Goal: Task Accomplishment & Management: Manage account settings

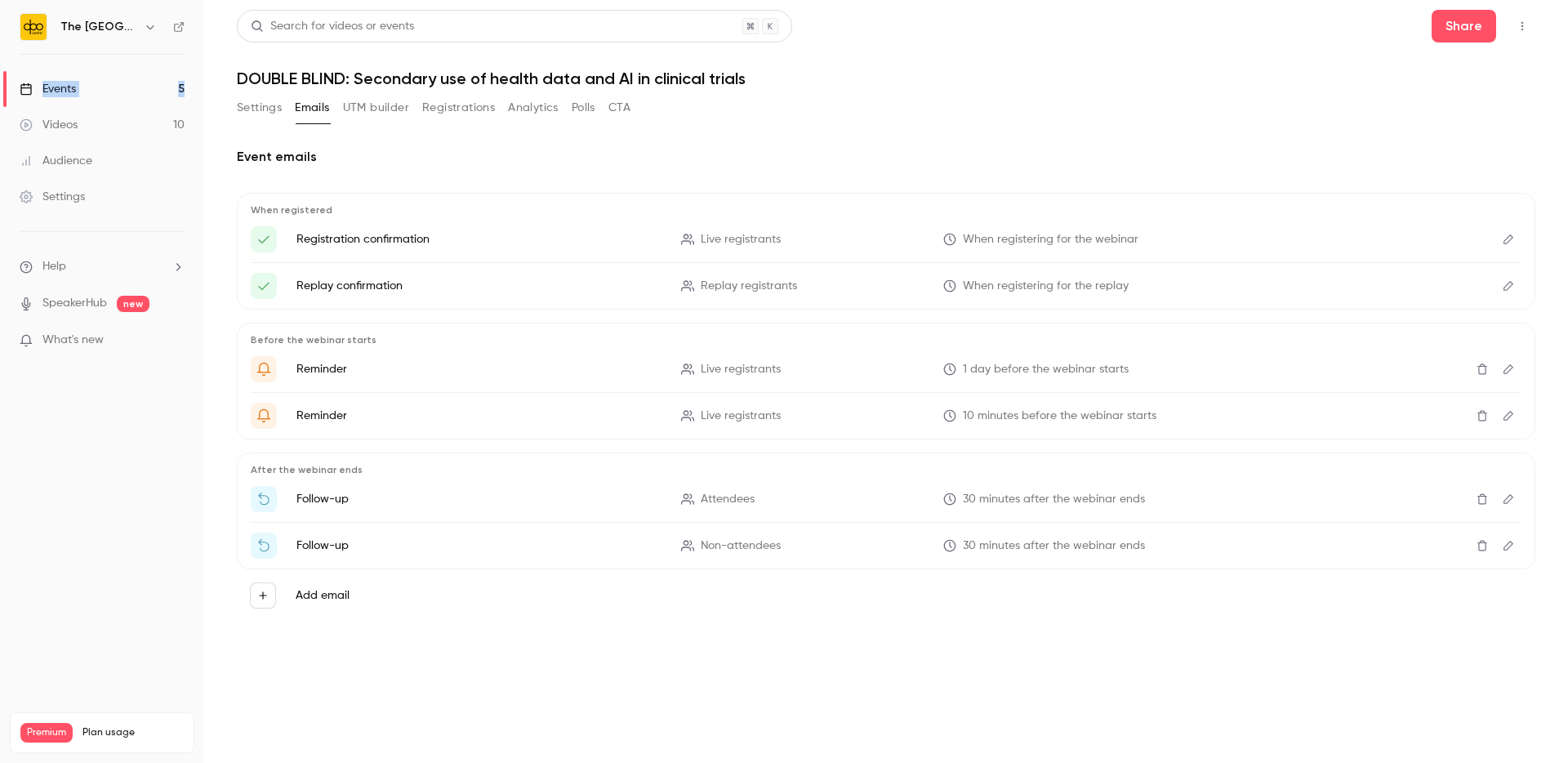
click at [78, 95] on link "Events 5" at bounding box center [102, 89] width 204 height 36
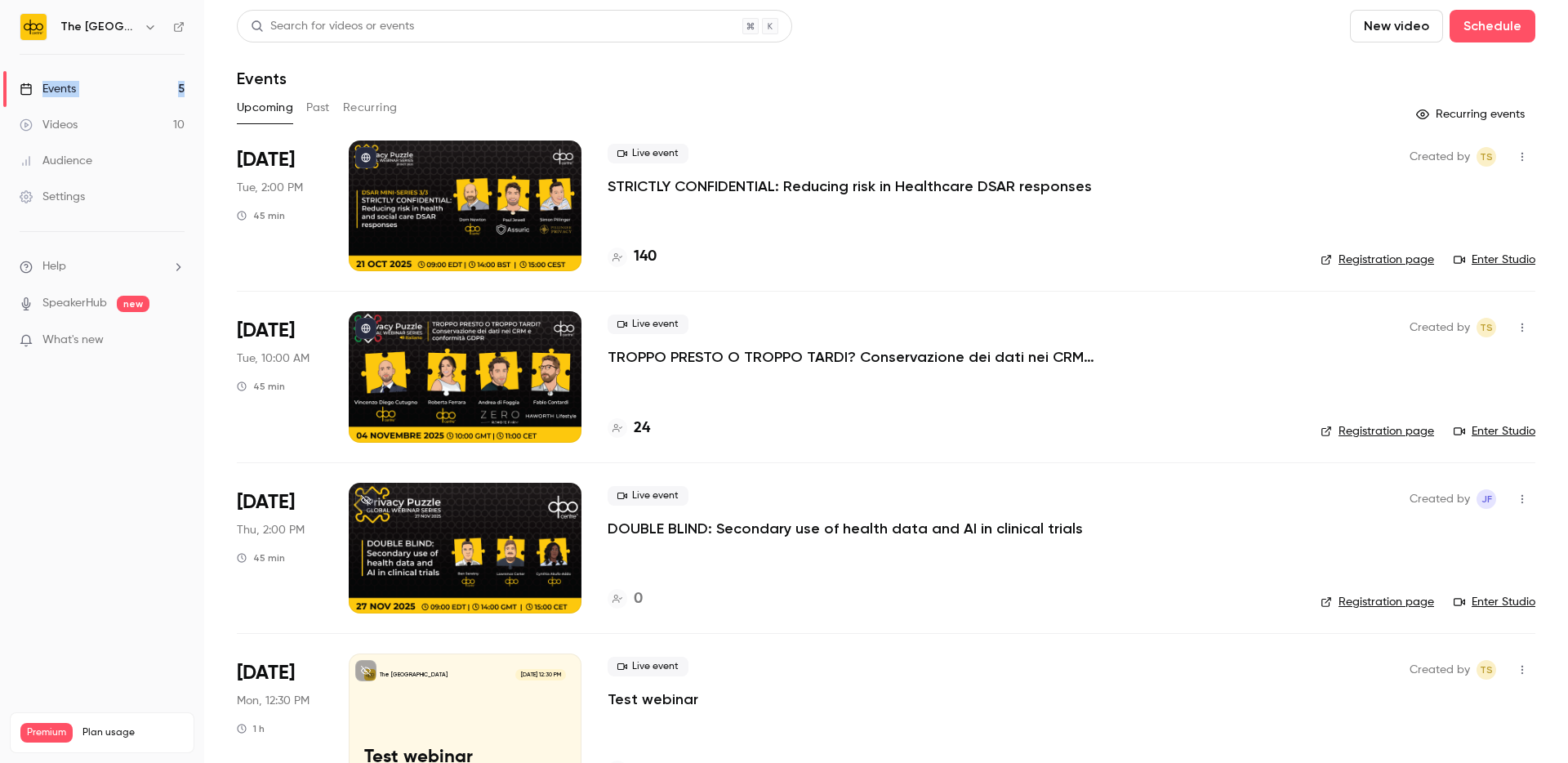
click at [40, 136] on link "Videos 10" at bounding box center [102, 125] width 204 height 36
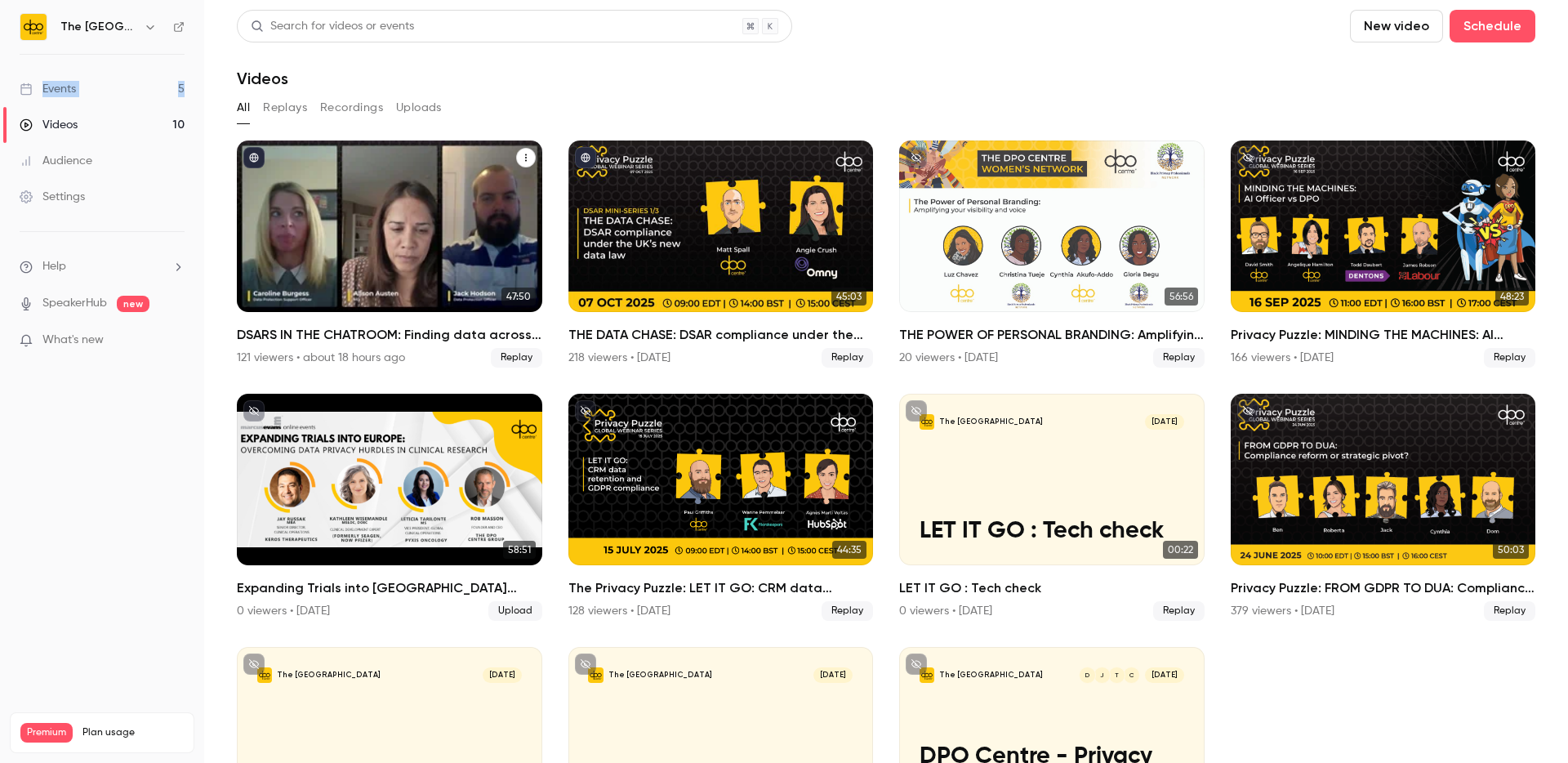
click at [391, 183] on div "DSARS IN THE CHATROOM: Finding data across informal messaging channels" at bounding box center [390, 226] width 305 height 172
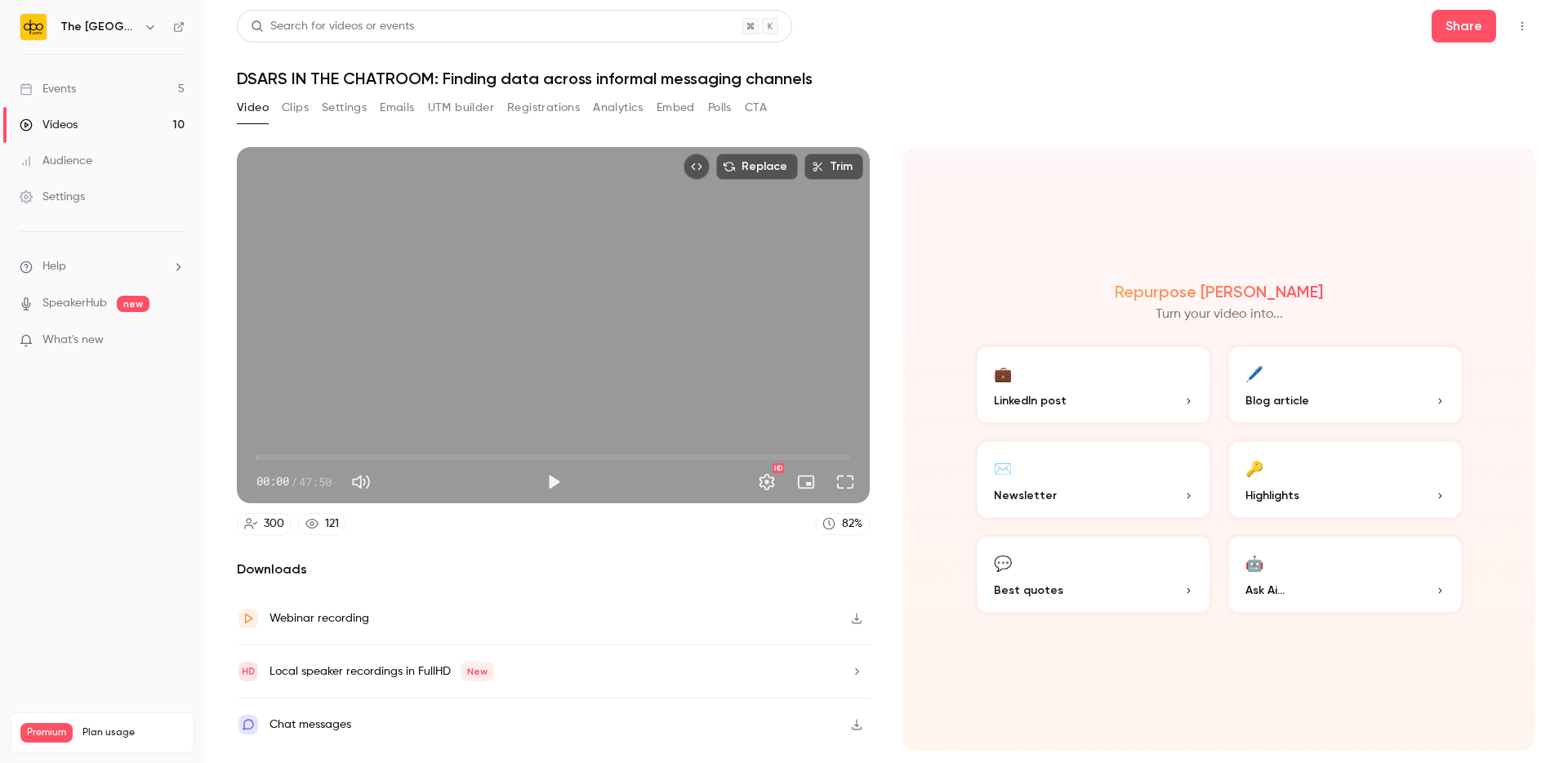
click at [591, 106] on div "Video Clips Settings Emails UTM builder Registrations Analytics Embed Polls CTA" at bounding box center [502, 108] width 530 height 26
click at [606, 106] on button "Analytics" at bounding box center [618, 108] width 51 height 26
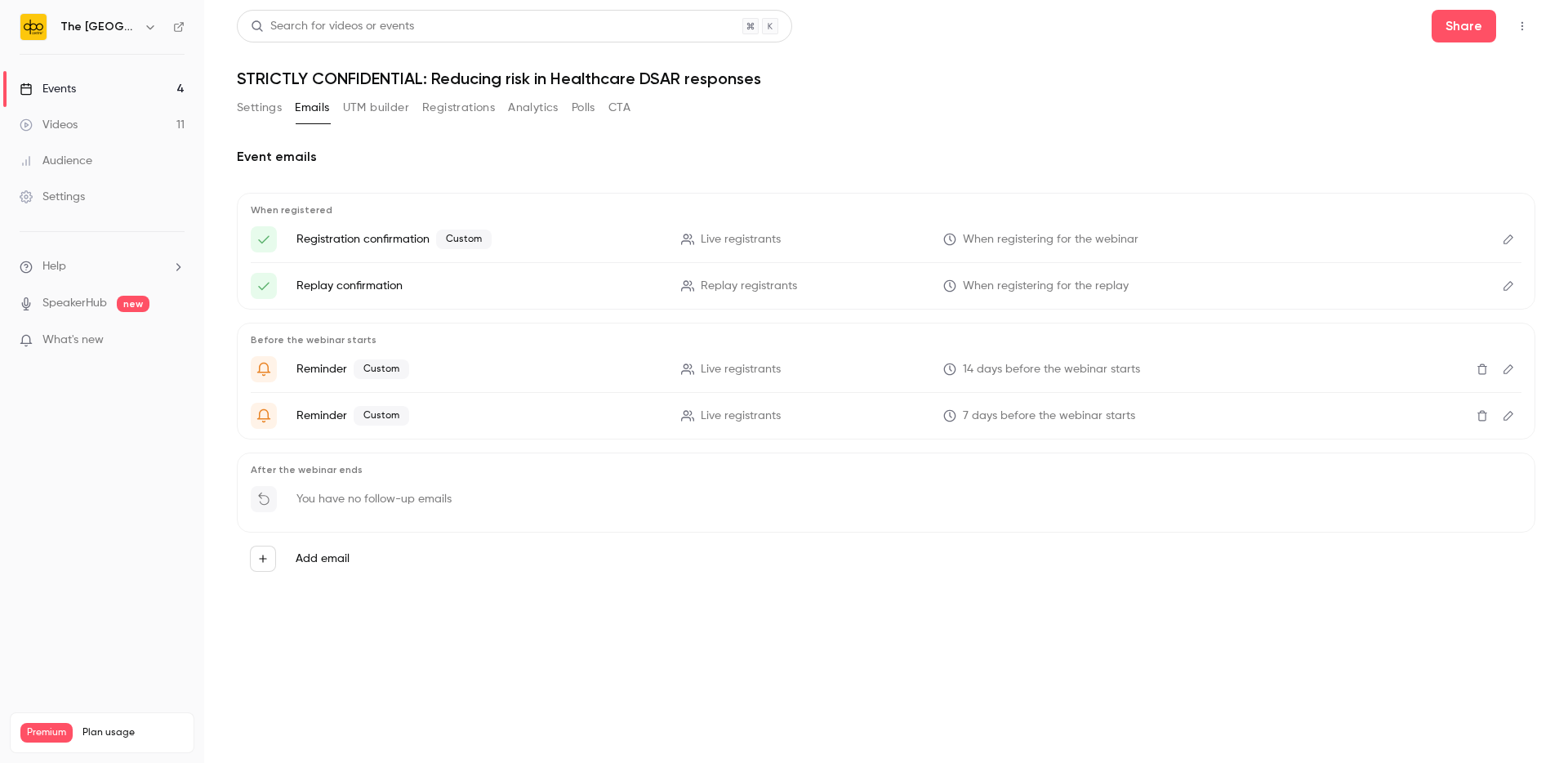
click at [533, 112] on button "Analytics" at bounding box center [533, 108] width 51 height 26
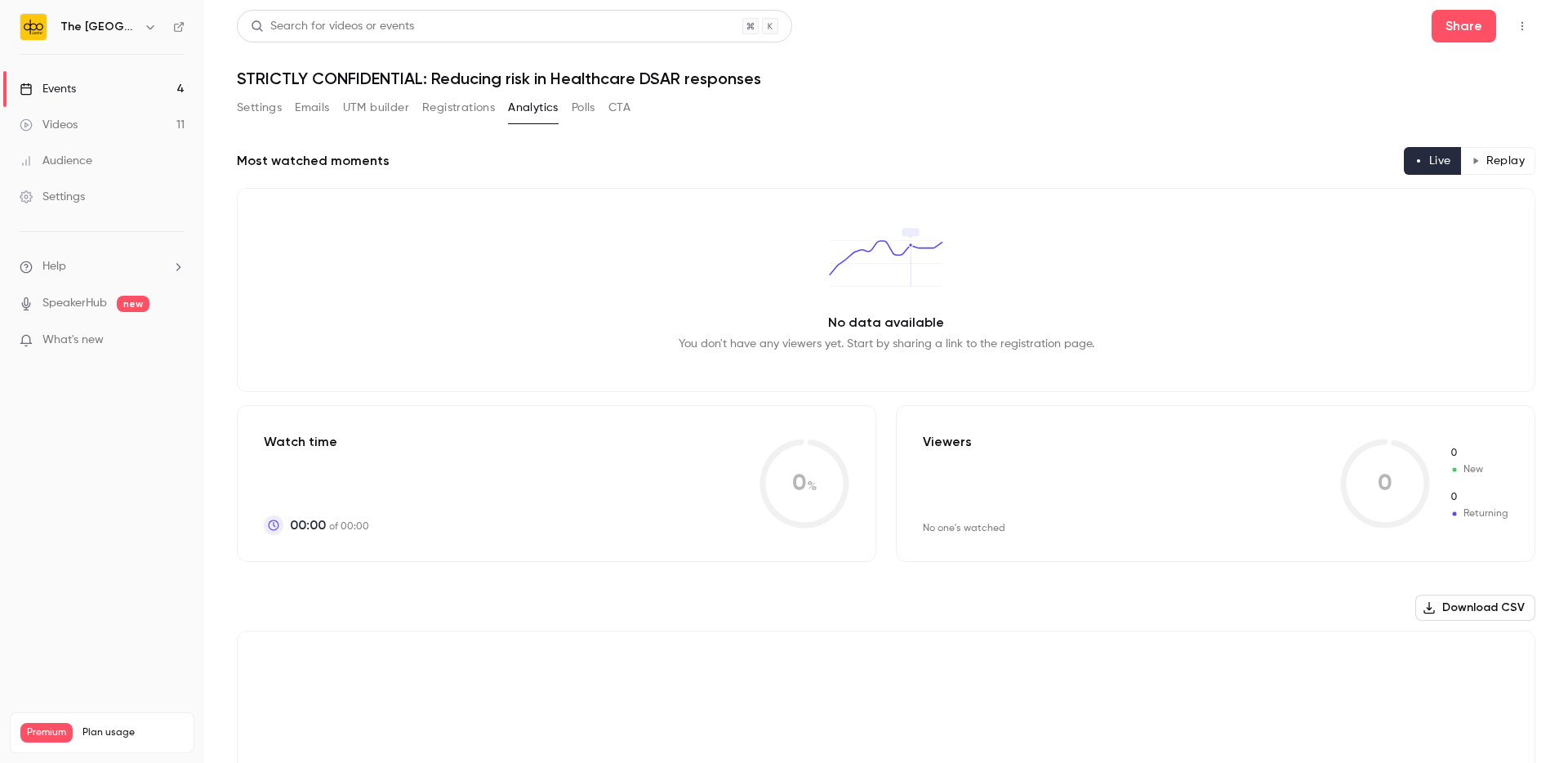
click at [457, 112] on button "Registrations" at bounding box center [458, 108] width 72 height 26
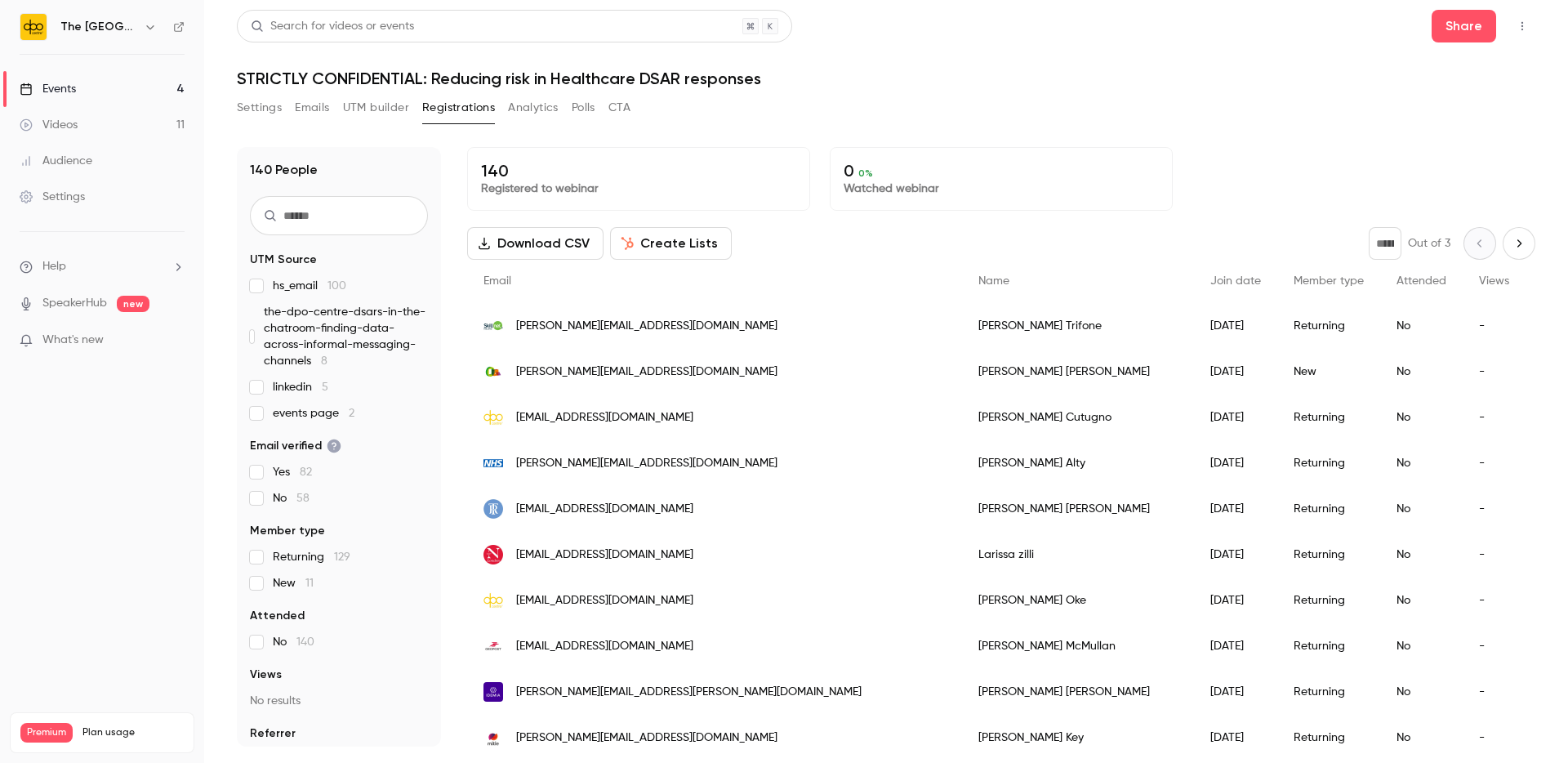
click at [70, 90] on div "Events" at bounding box center [48, 89] width 56 height 16
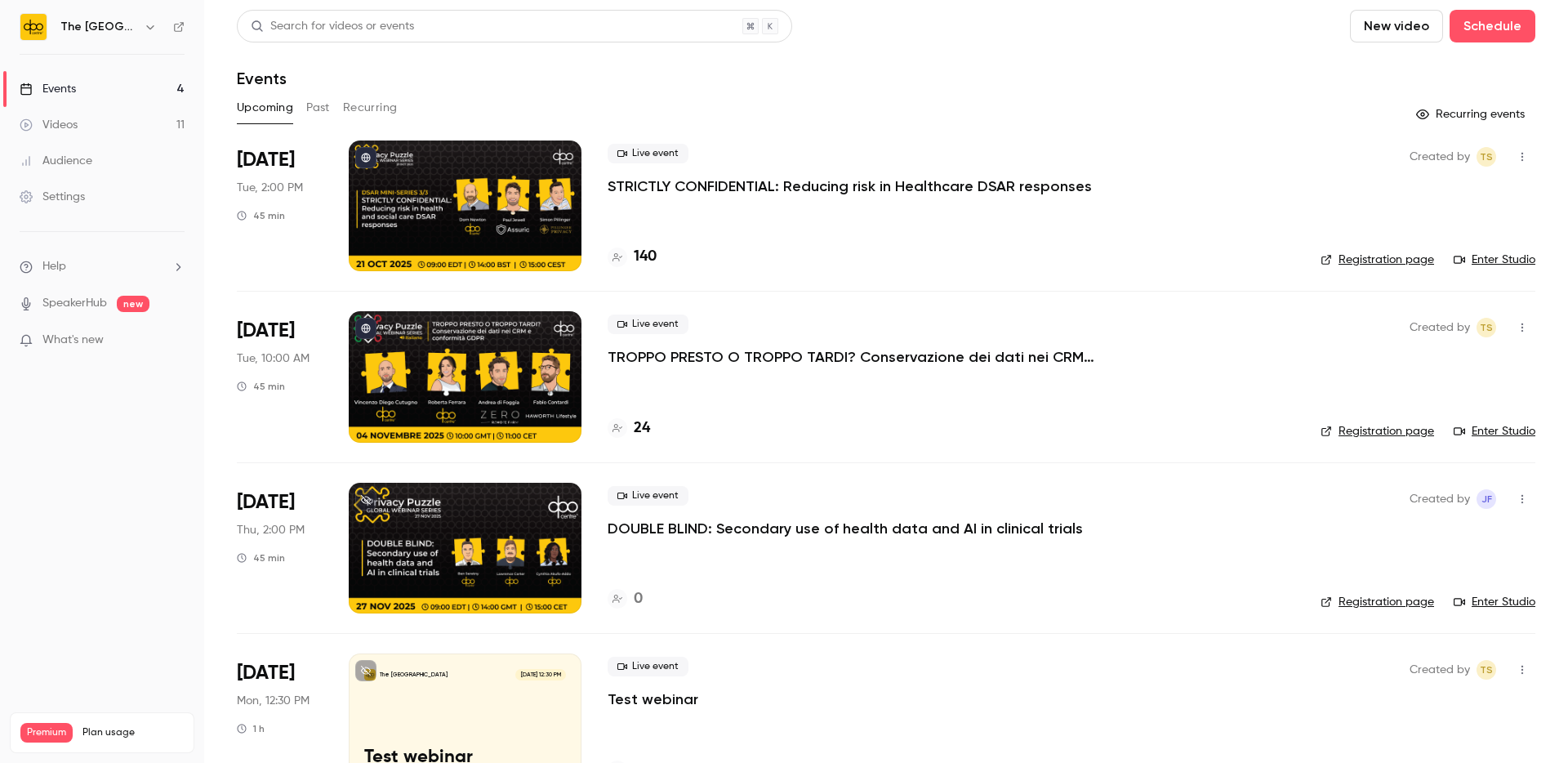
click at [460, 340] on div at bounding box center [465, 376] width 233 height 131
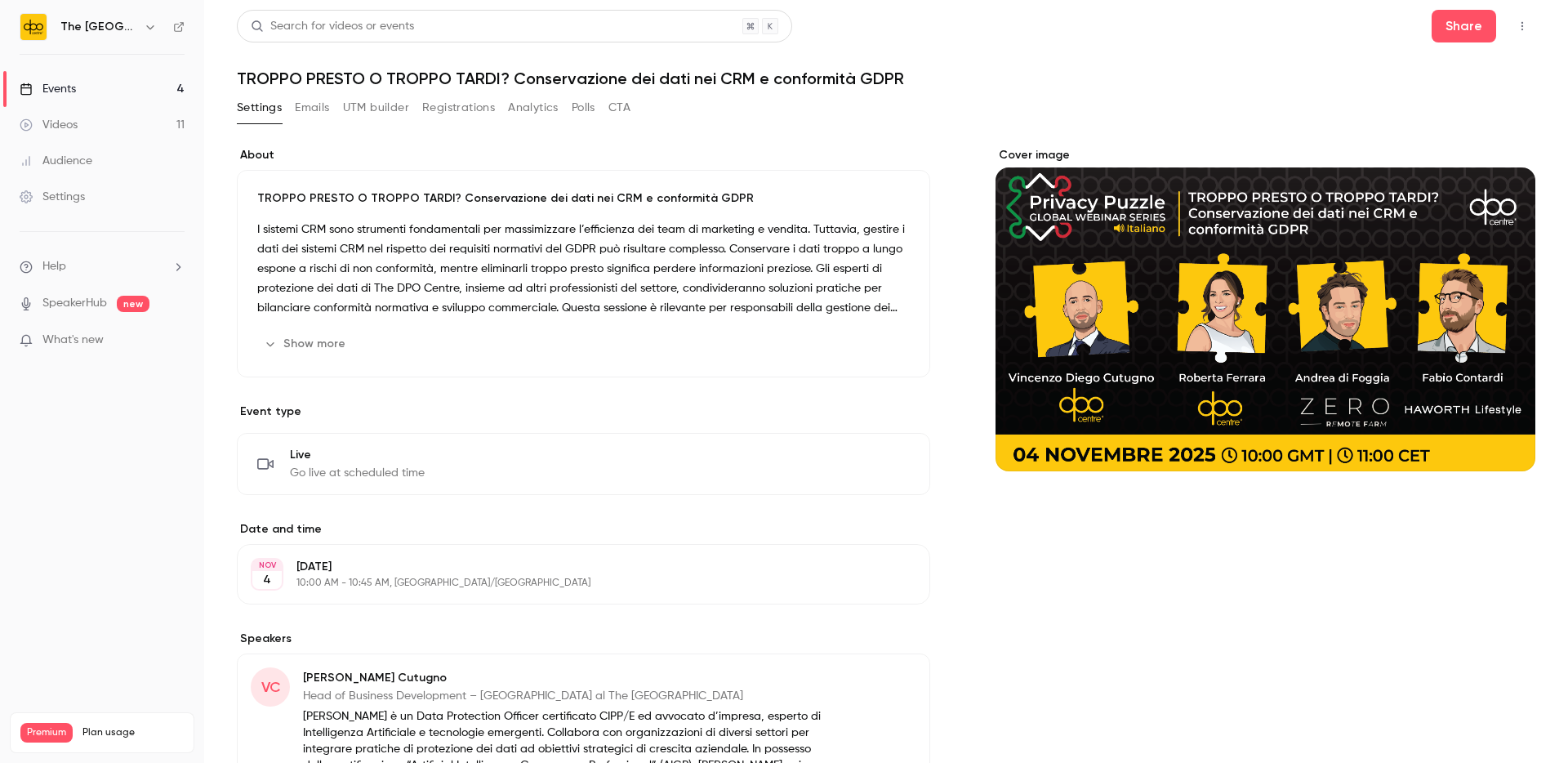
click at [460, 112] on button "Registrations" at bounding box center [458, 108] width 72 height 26
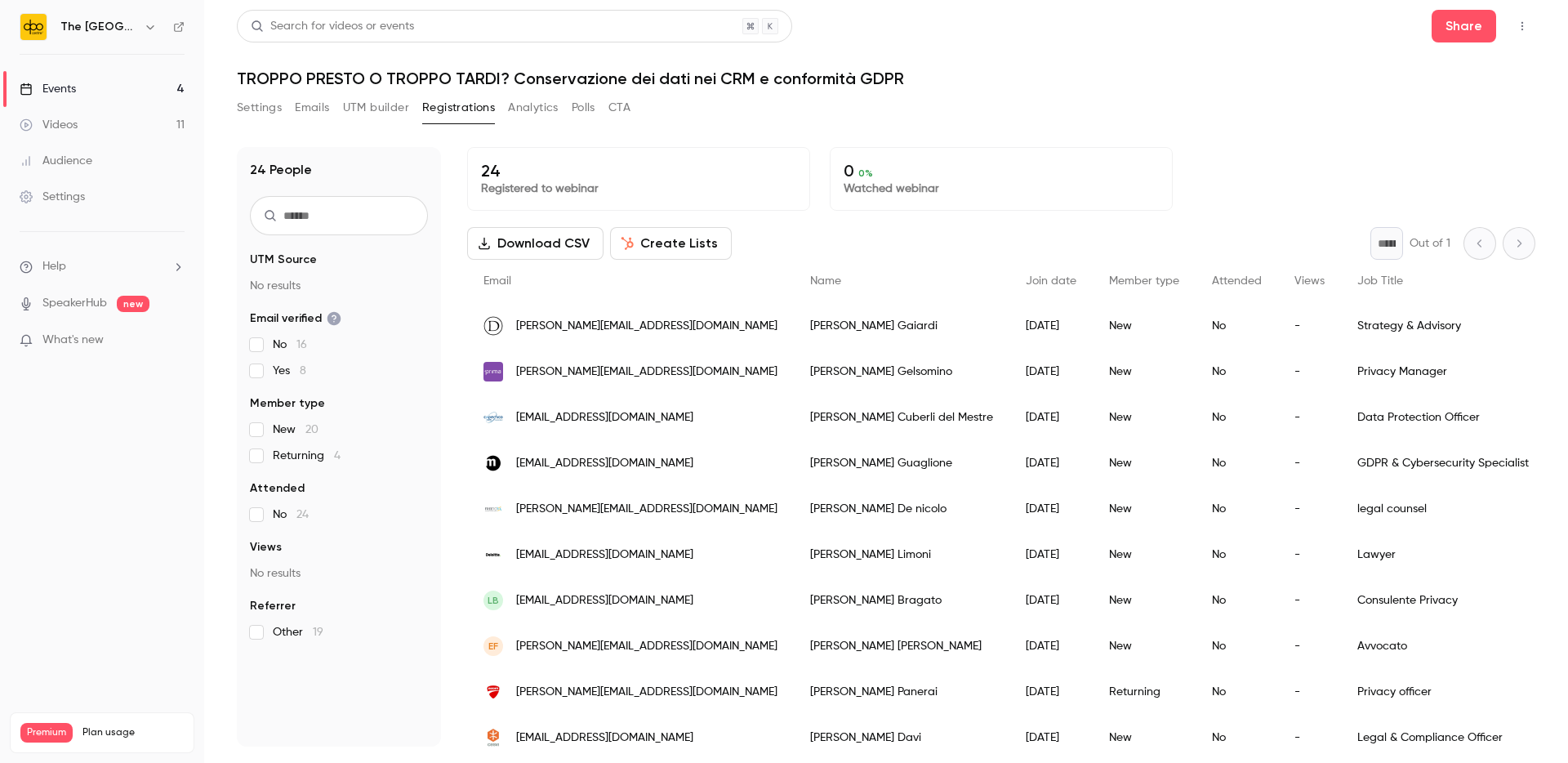
click at [389, 113] on button "UTM builder" at bounding box center [376, 108] width 66 height 26
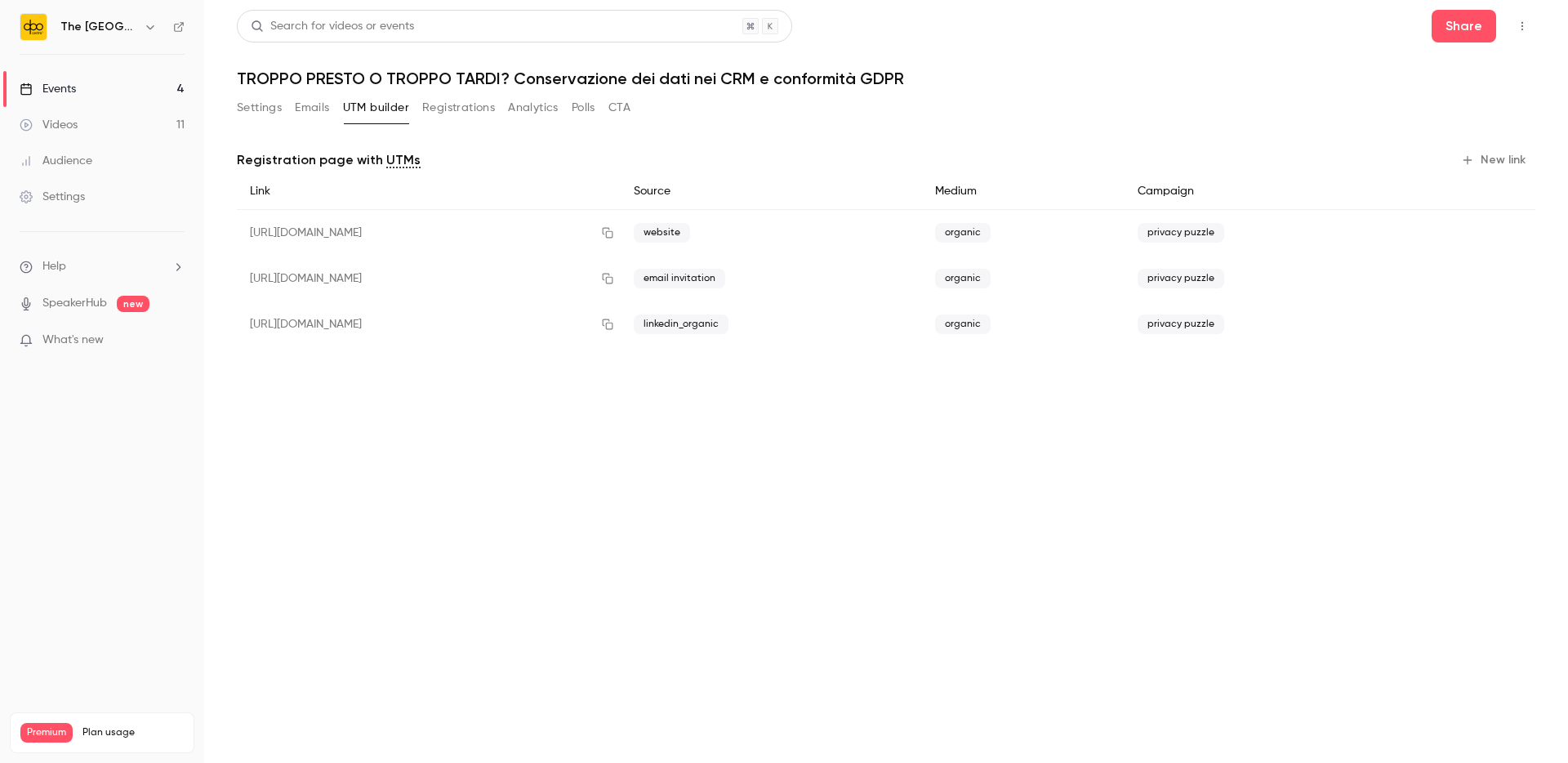
click at [247, 105] on button "Settings" at bounding box center [259, 108] width 45 height 26
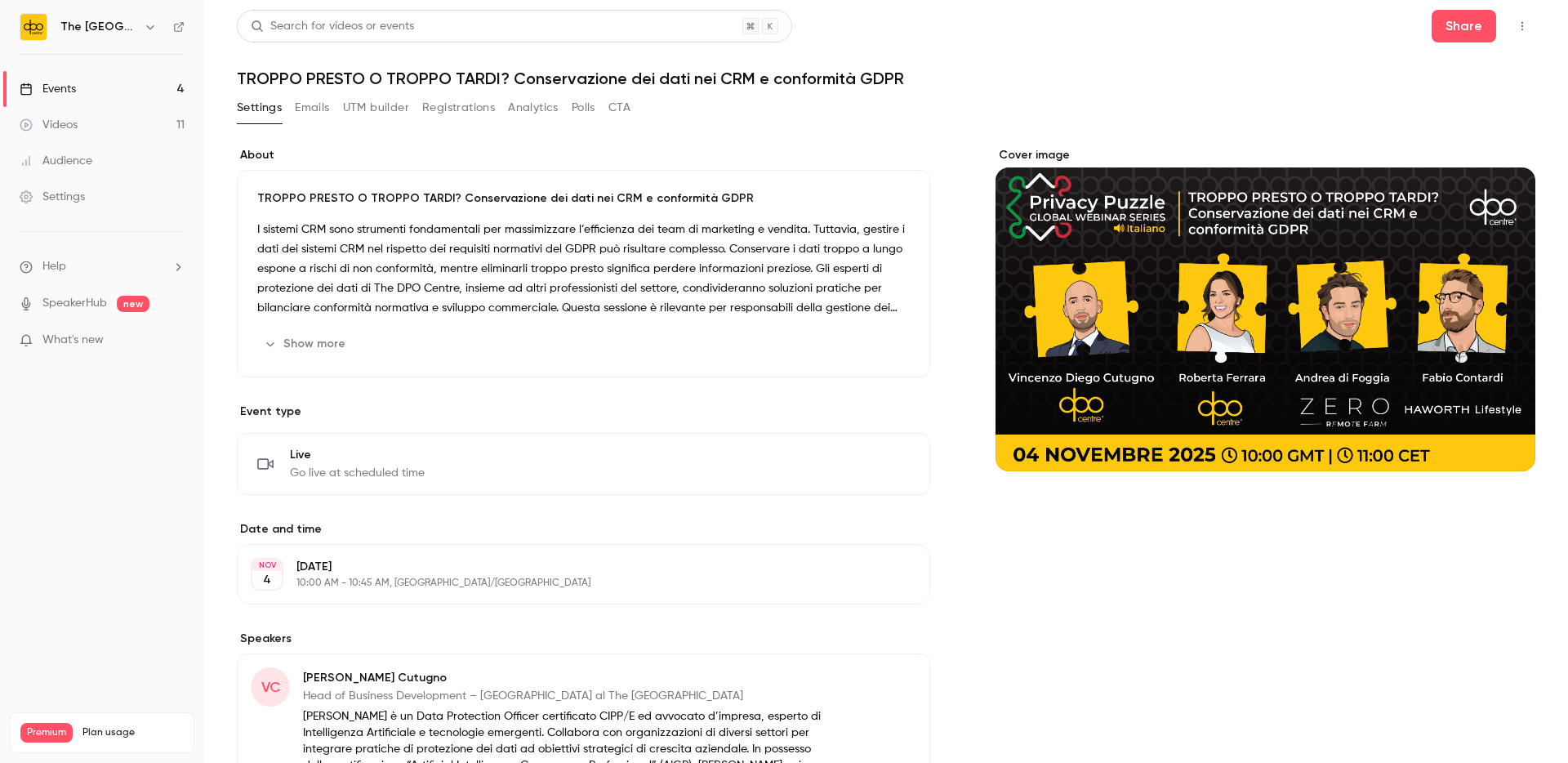
click at [457, 108] on button "Registrations" at bounding box center [458, 108] width 72 height 26
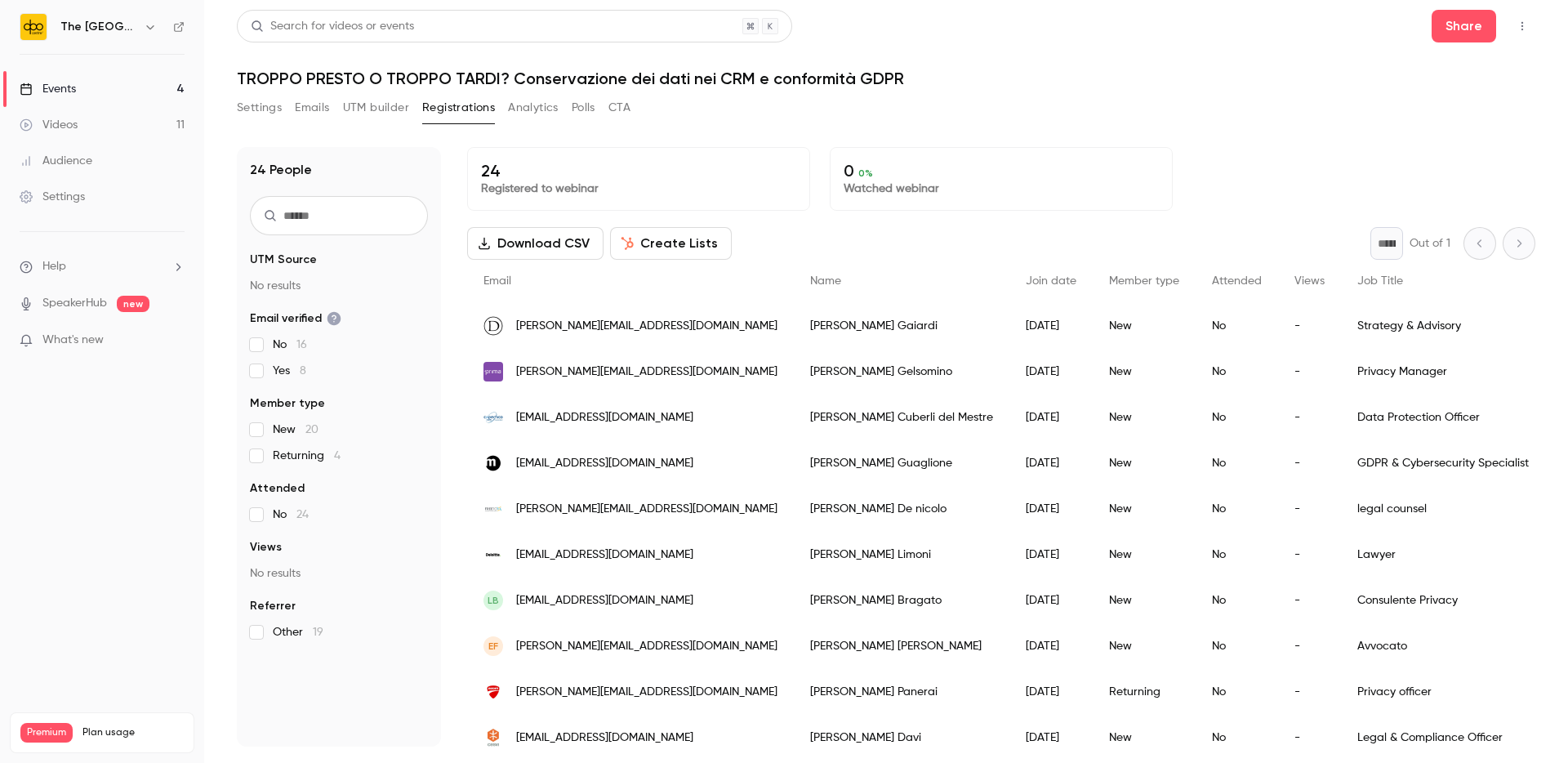
click at [310, 106] on button "Emails" at bounding box center [312, 108] width 34 height 26
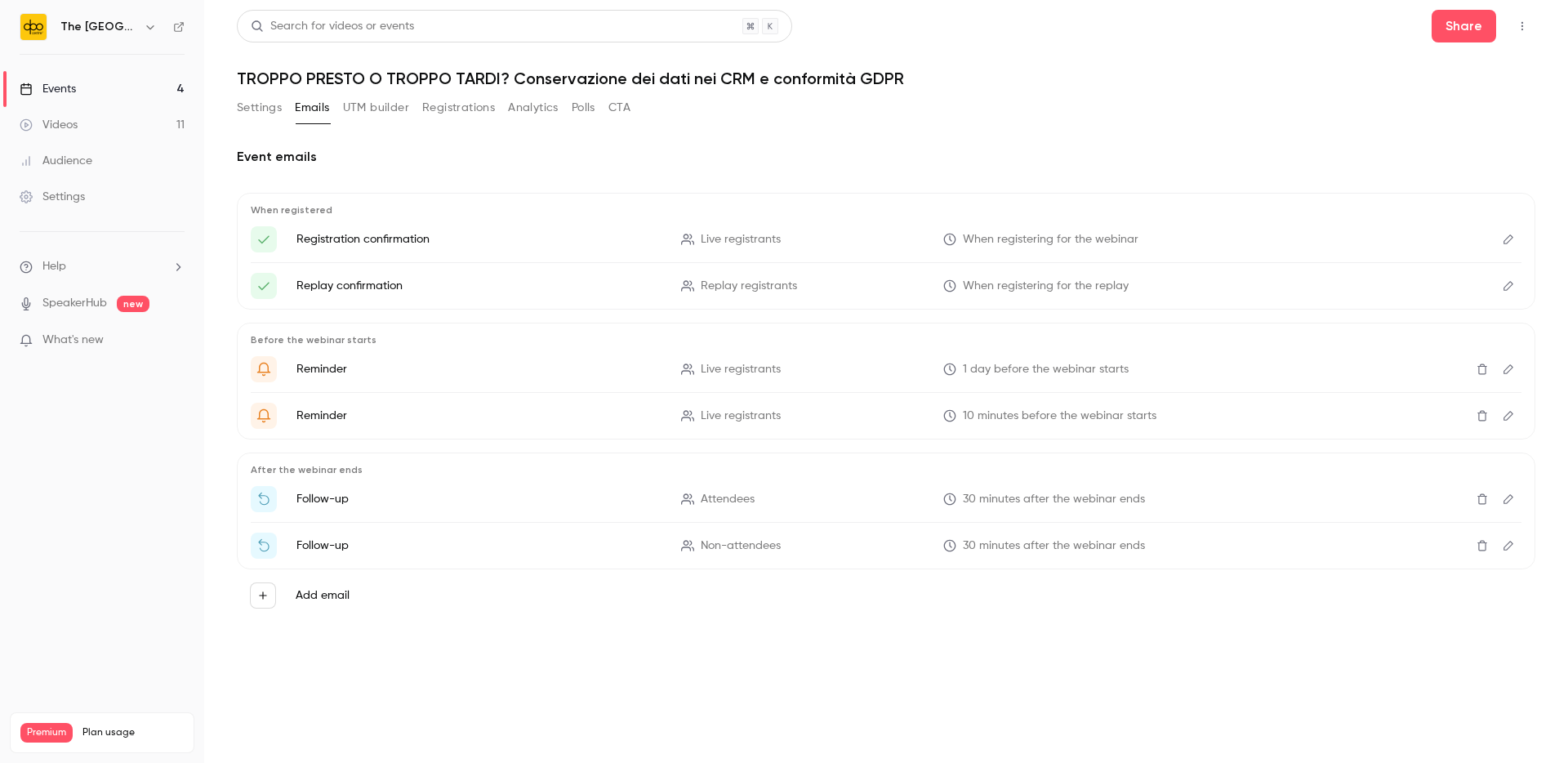
click at [1509, 240] on icon "Edit" at bounding box center [1508, 239] width 13 height 12
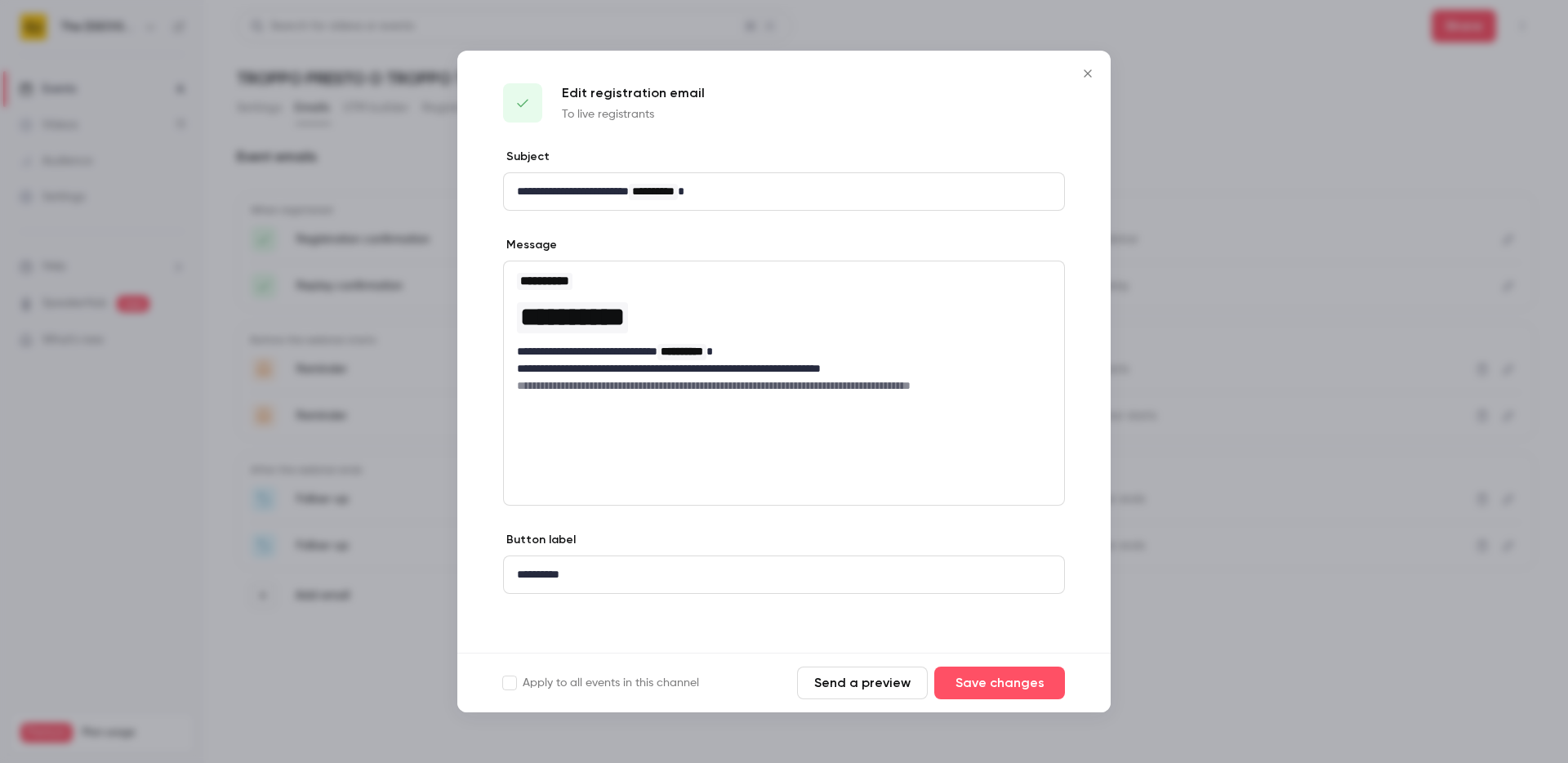
click at [1089, 79] on icon "Close" at bounding box center [1088, 73] width 20 height 13
